Goal: Task Accomplishment & Management: Manage account settings

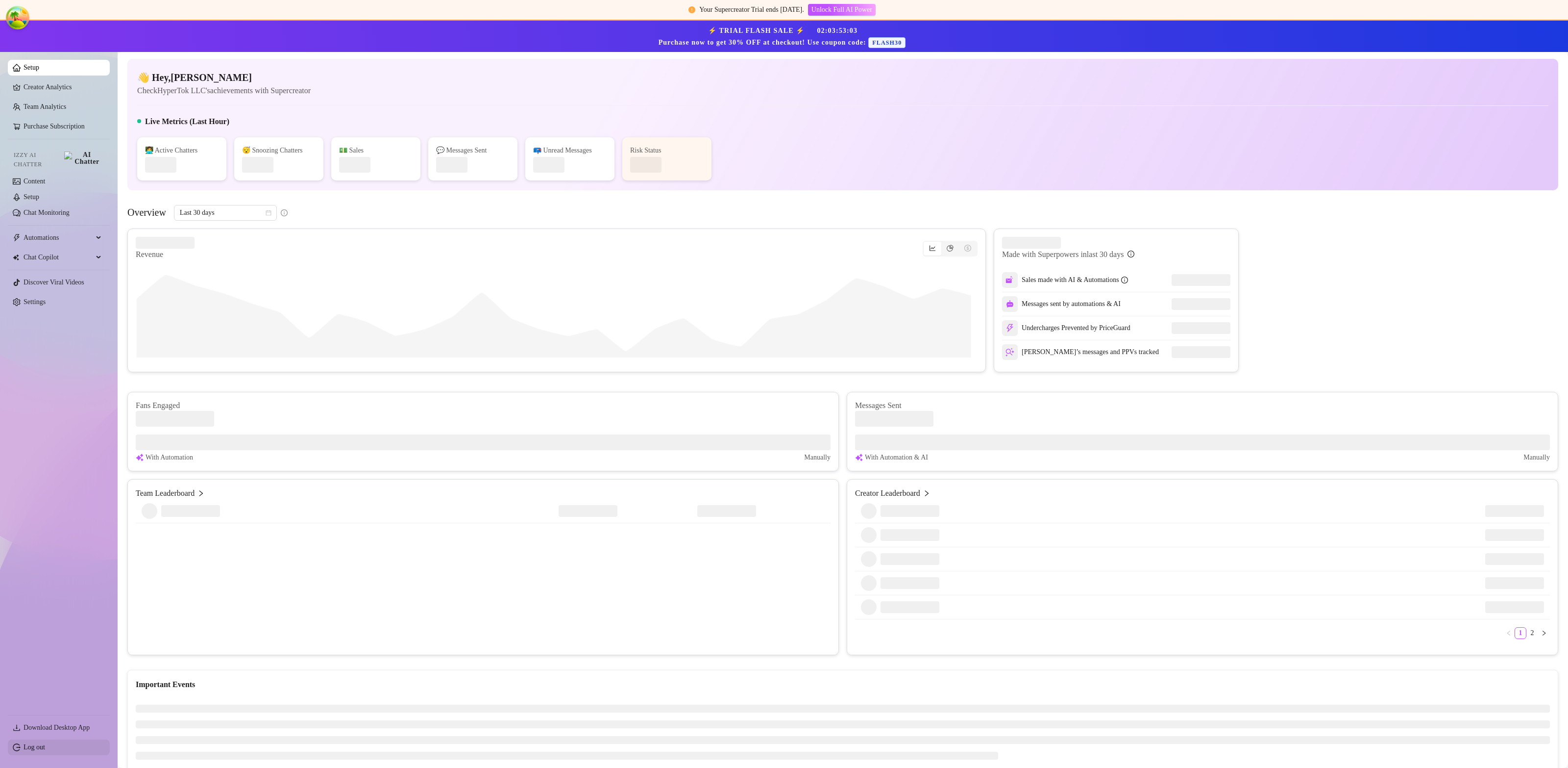
click at [44, 750] on link "Log out" at bounding box center [34, 747] width 21 height 7
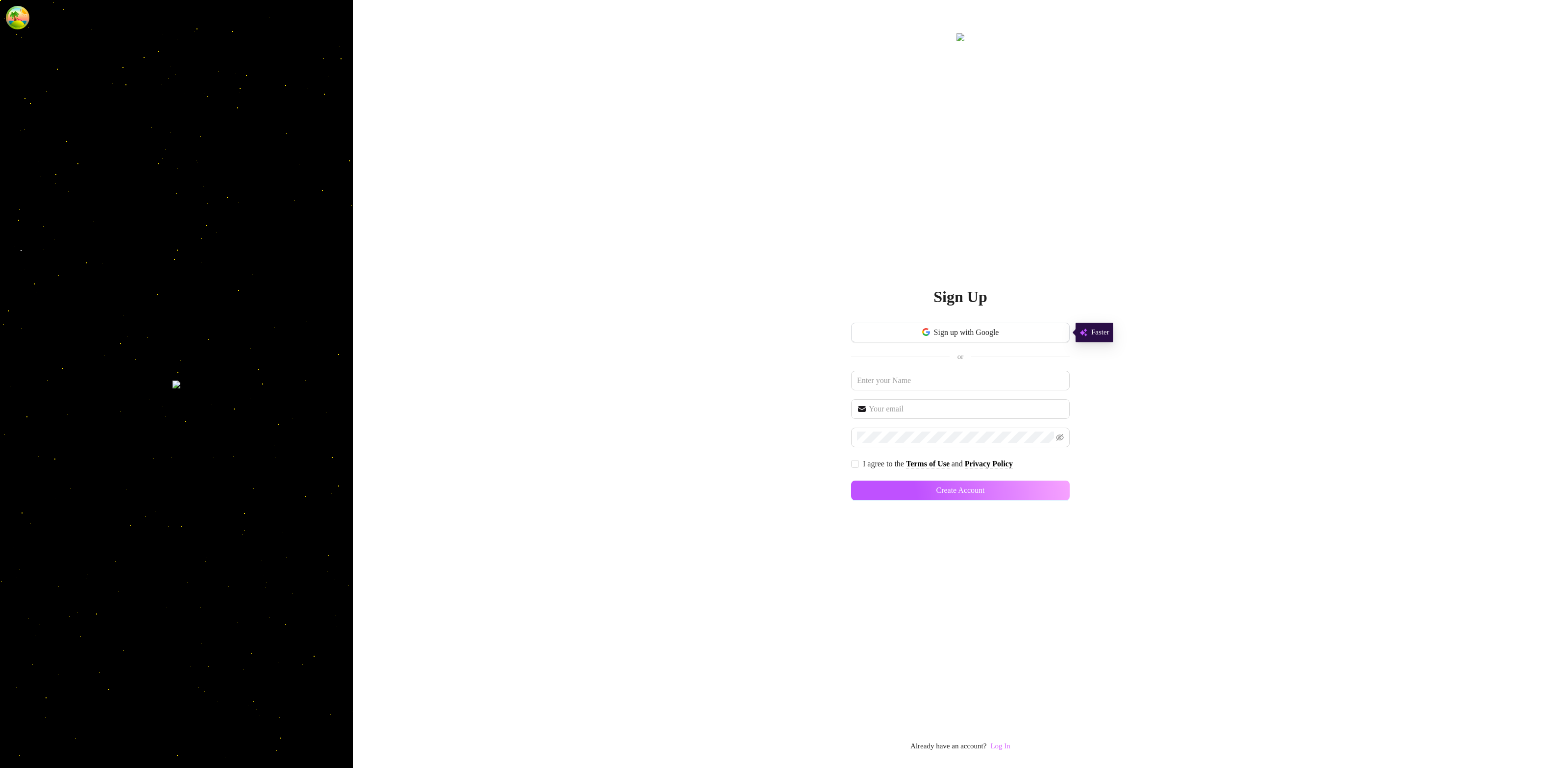
click at [999, 749] on link "Log In" at bounding box center [1000, 745] width 19 height 8
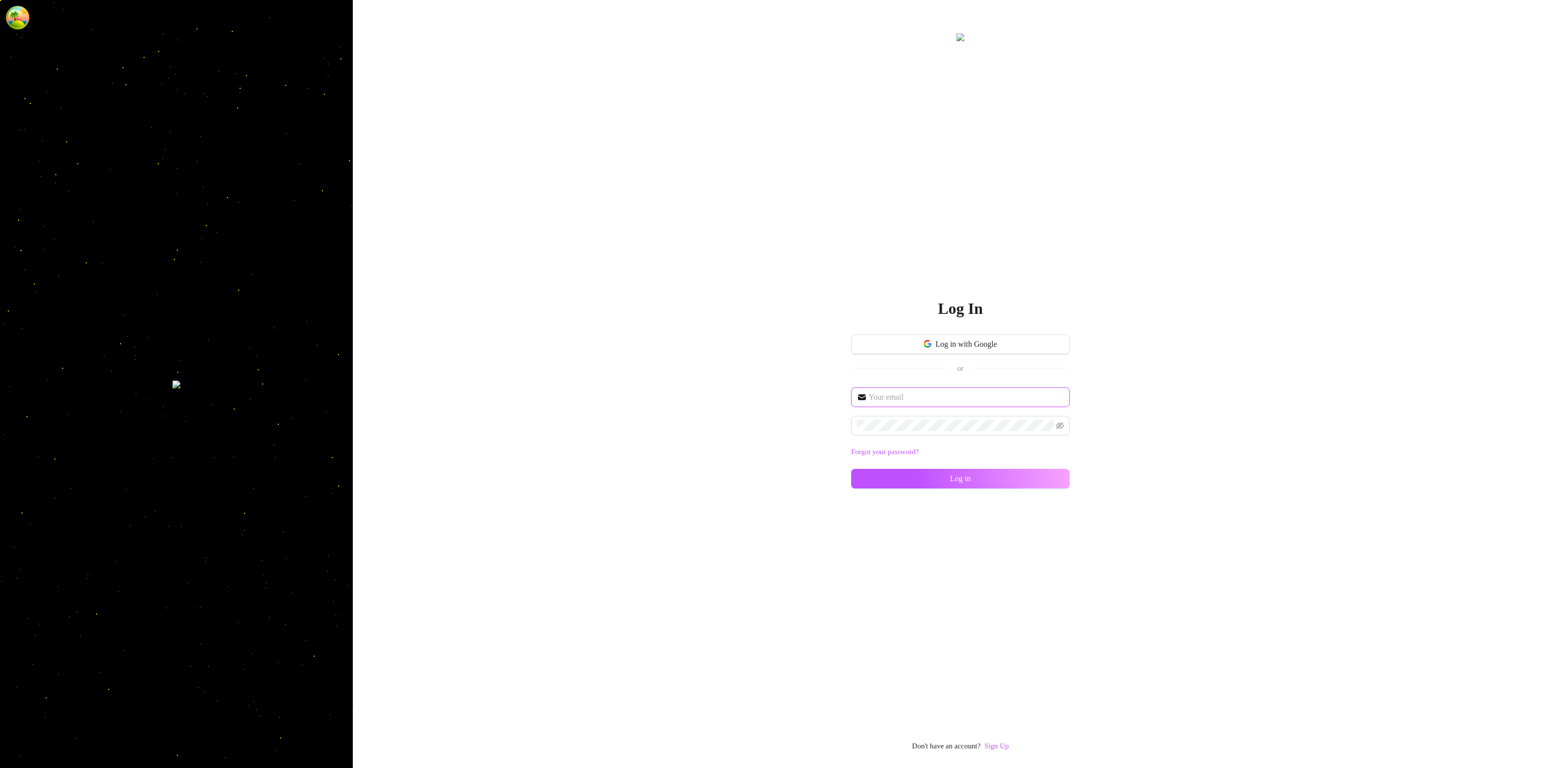
click at [928, 401] on input "text" at bounding box center [966, 396] width 195 height 12
type input "im@supercreator.app"
click at [1040, 477] on button "Log in" at bounding box center [960, 479] width 219 height 19
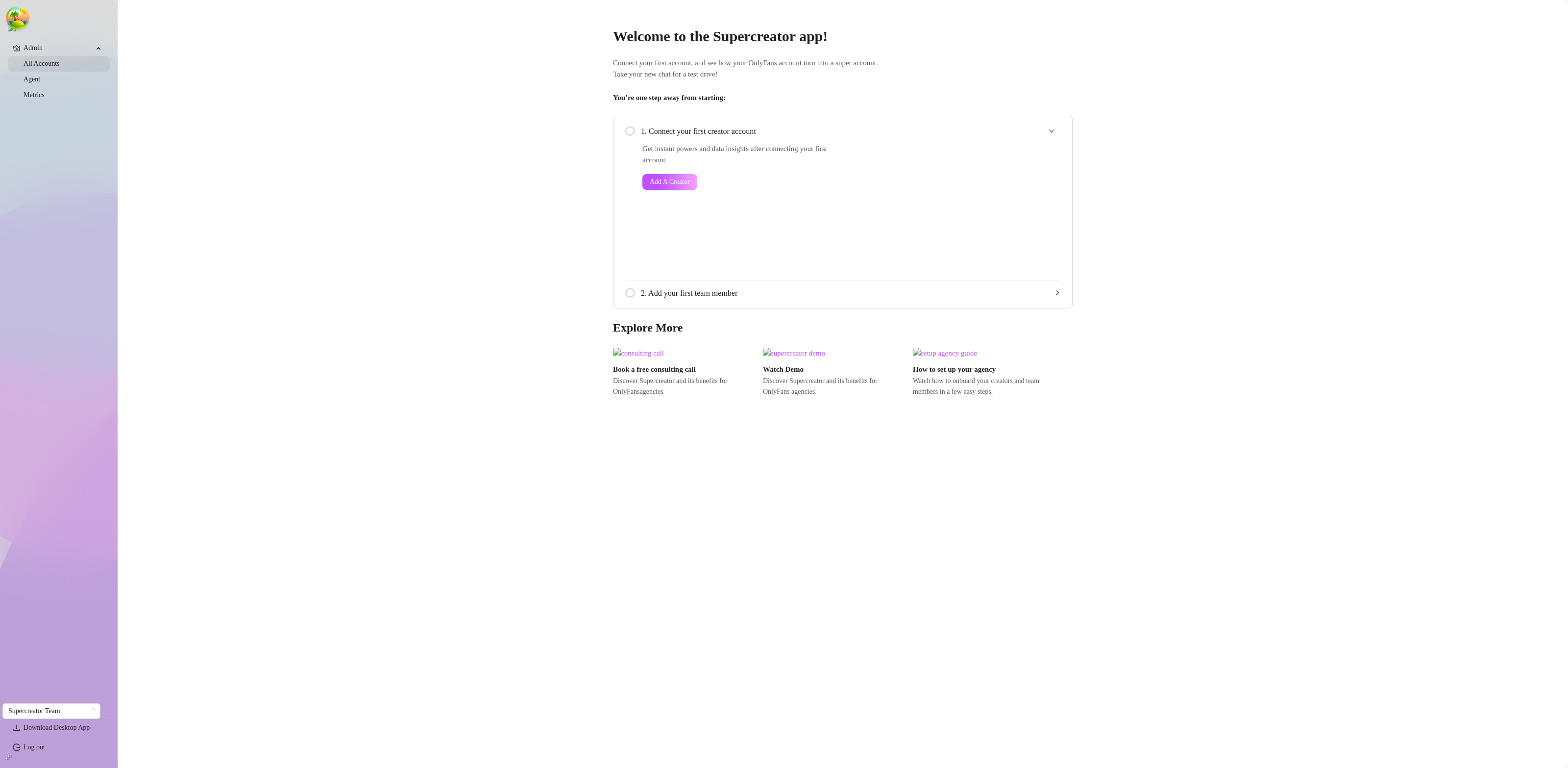
click at [47, 64] on link "All Accounts" at bounding box center [42, 63] width 37 height 7
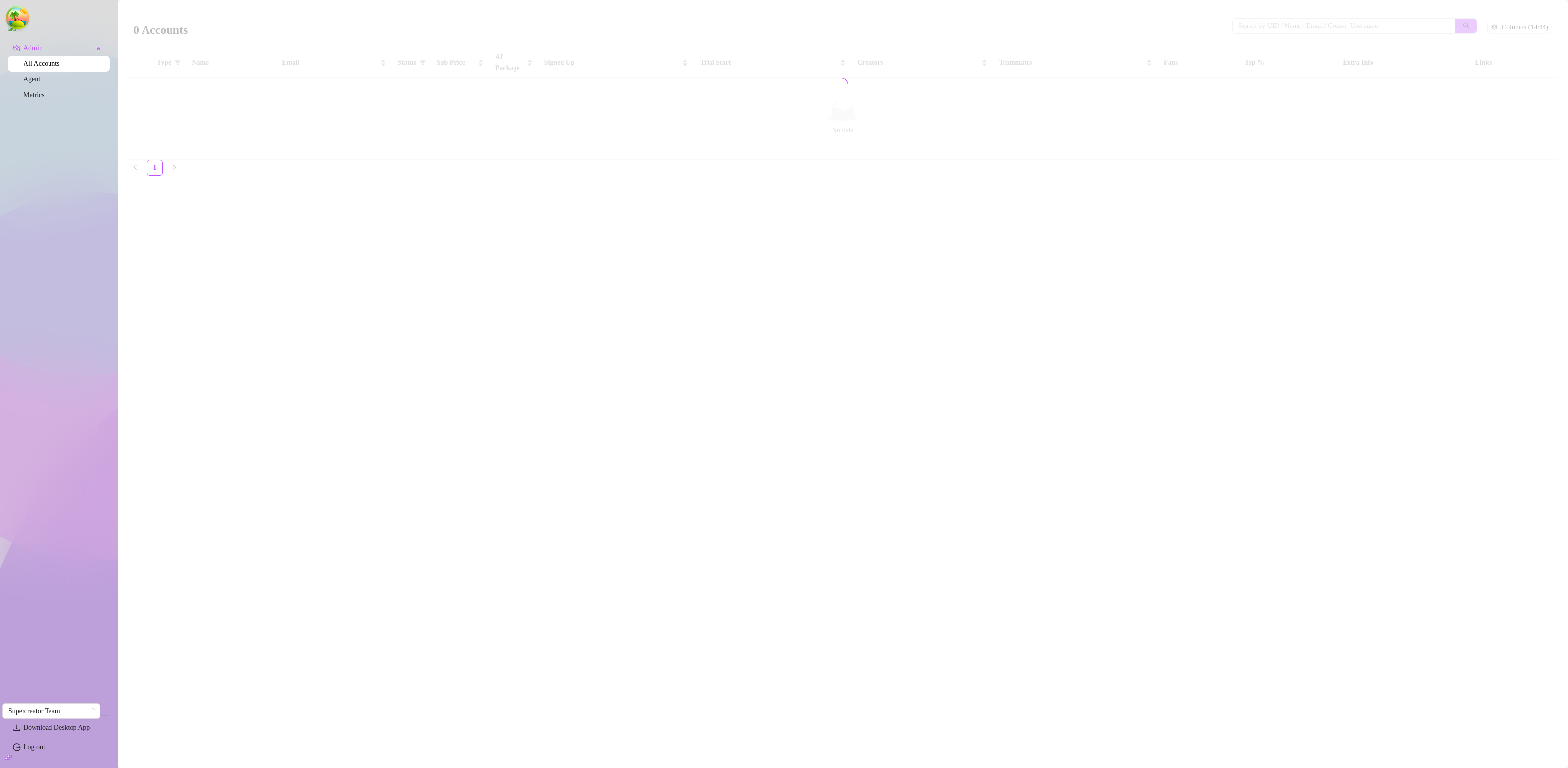
click at [47, 64] on link "All Accounts" at bounding box center [42, 63] width 37 height 7
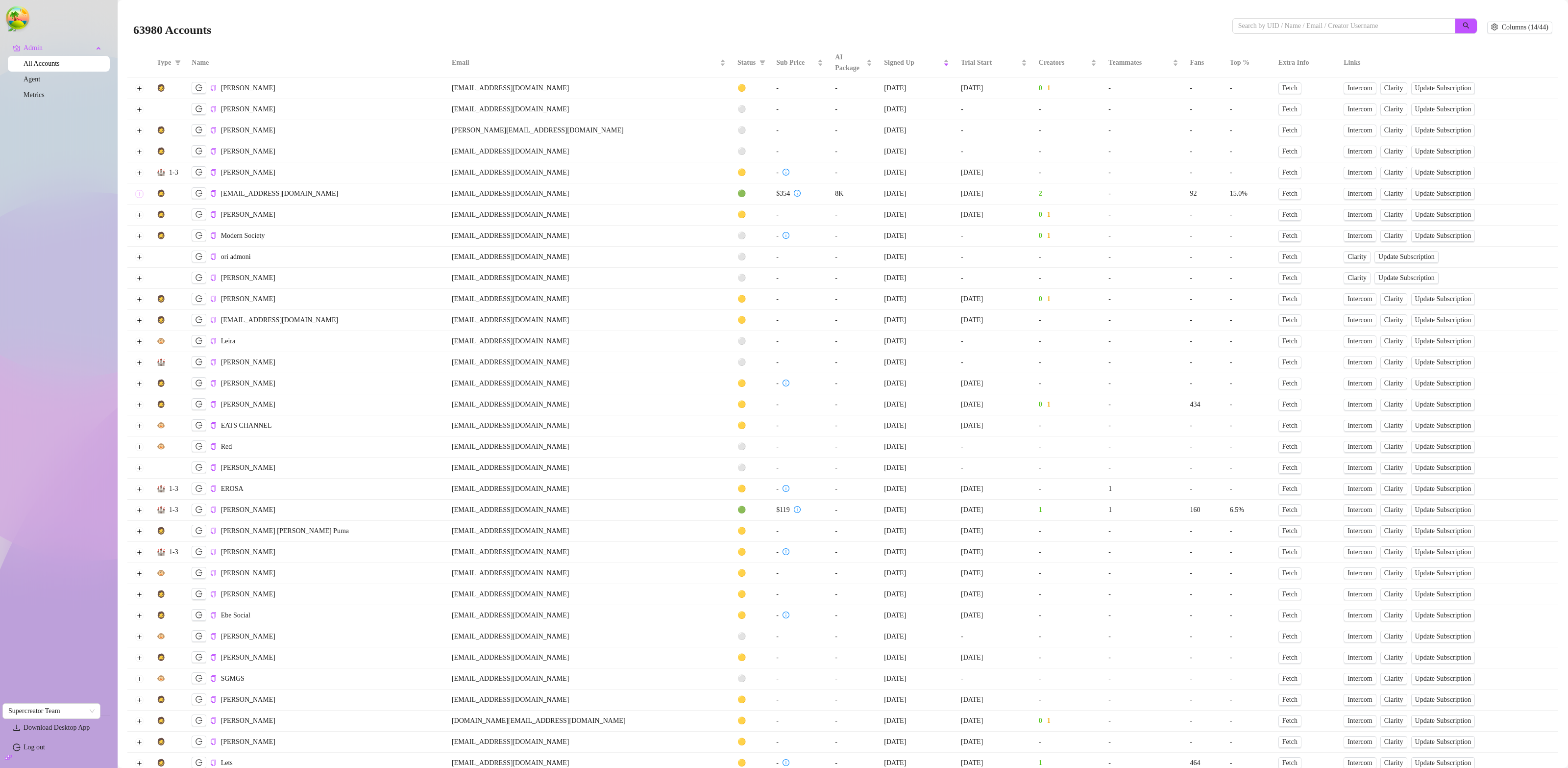
click at [139, 195] on button "Expand row" at bounding box center [139, 194] width 8 height 8
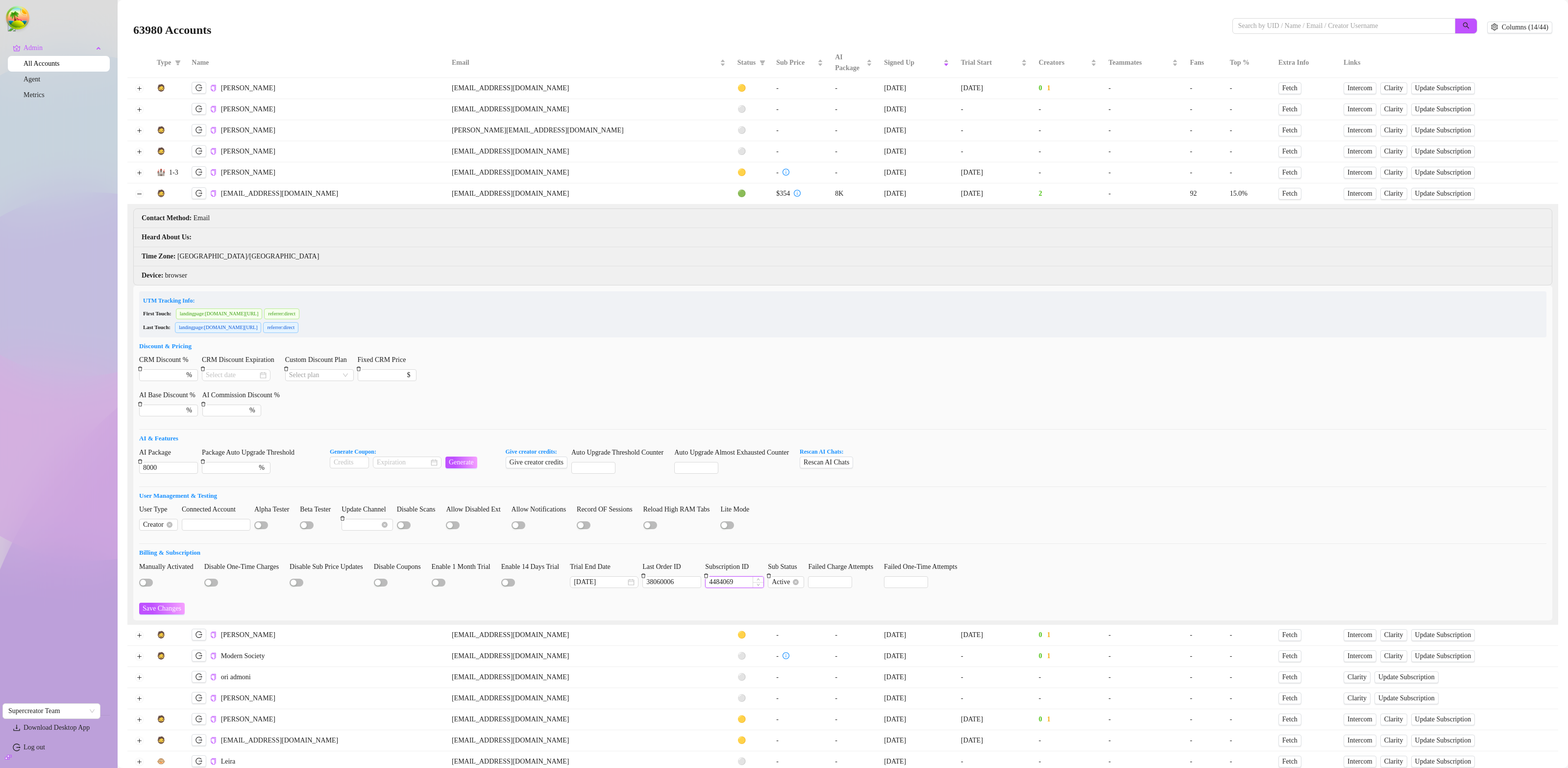
click at [751, 587] on input "4484069" at bounding box center [734, 582] width 58 height 11
click at [1415, 197] on span "Update Subscription" at bounding box center [1443, 194] width 57 height 8
click at [1415, 196] on span "Update Subscription" at bounding box center [1443, 194] width 57 height 8
